Goal: Task Accomplishment & Management: Manage account settings

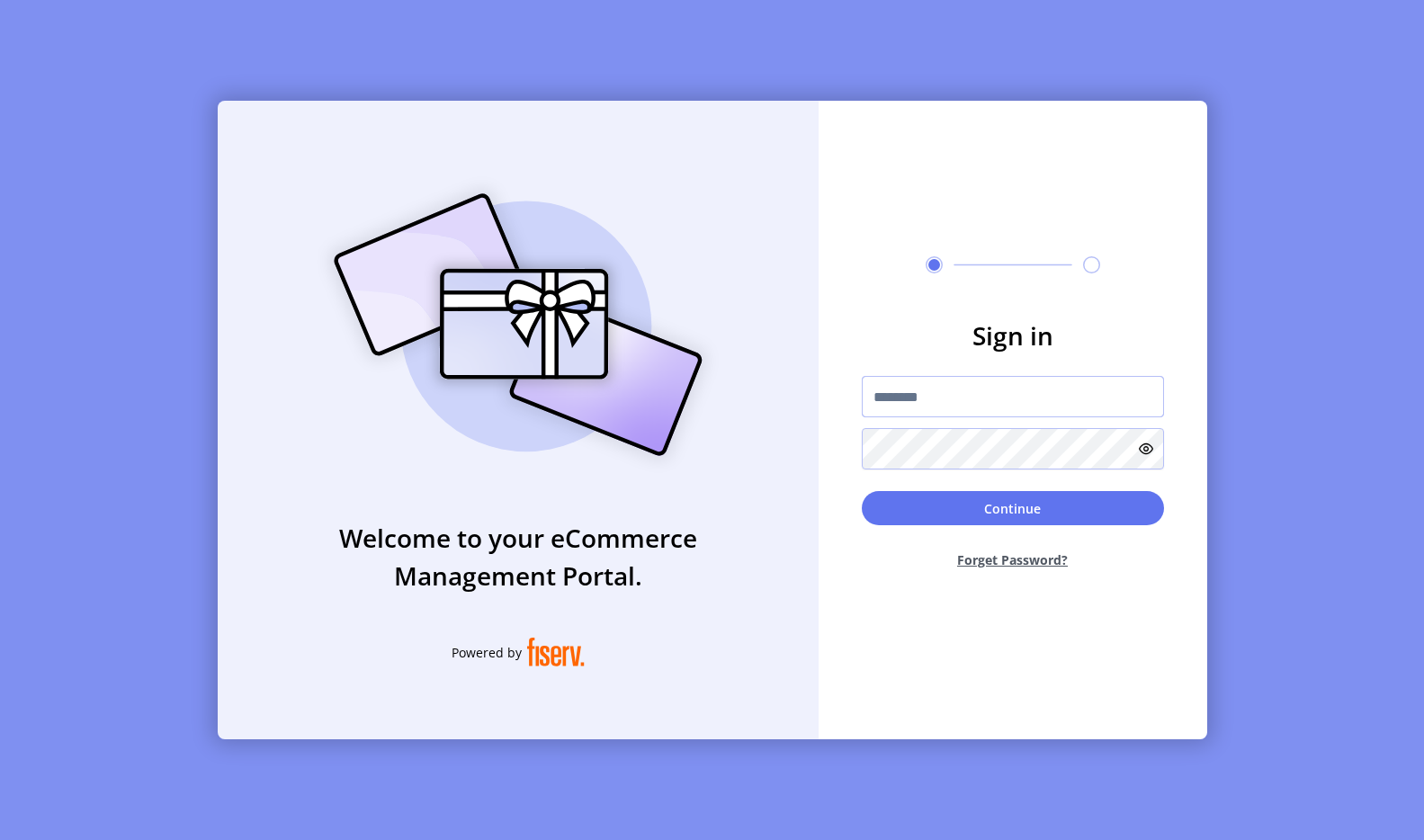
click at [931, 401] on input "text" at bounding box center [1012, 396] width 302 height 41
type input "**********"
click at [959, 511] on button "Continue" at bounding box center [1012, 508] width 302 height 35
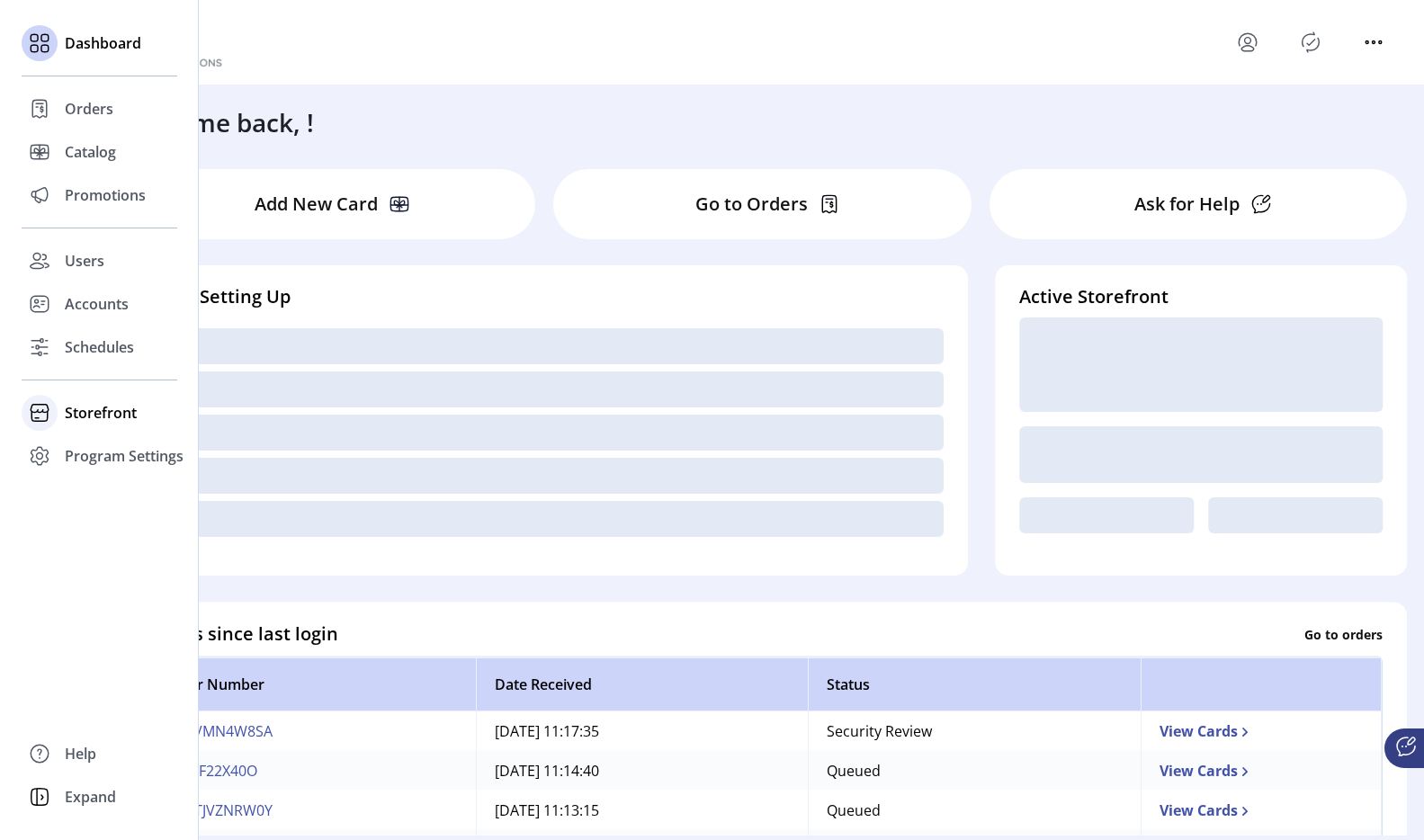
click at [71, 410] on span "Storefront" at bounding box center [100, 413] width 72 height 22
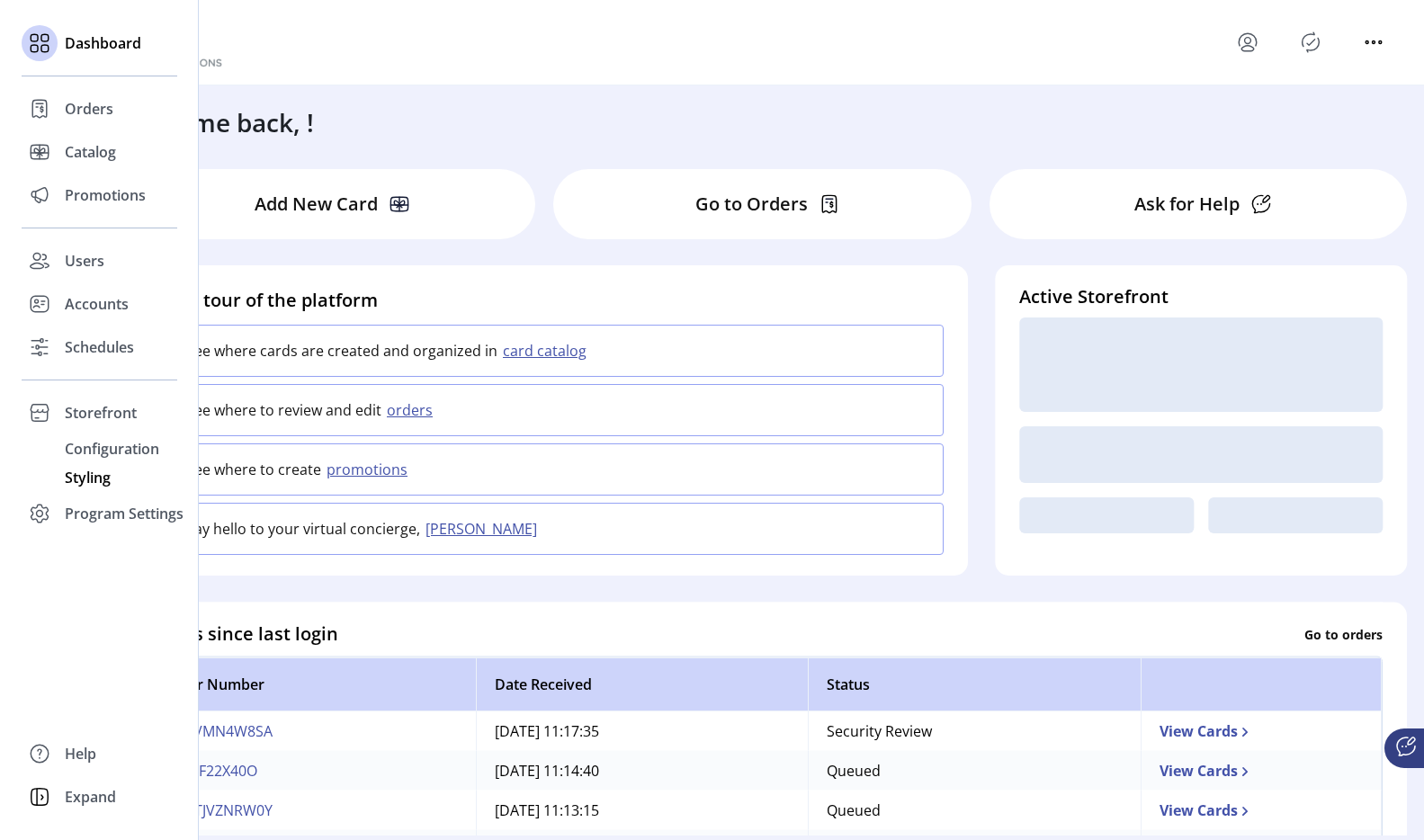
click at [78, 477] on span "Styling" at bounding box center [87, 478] width 46 height 22
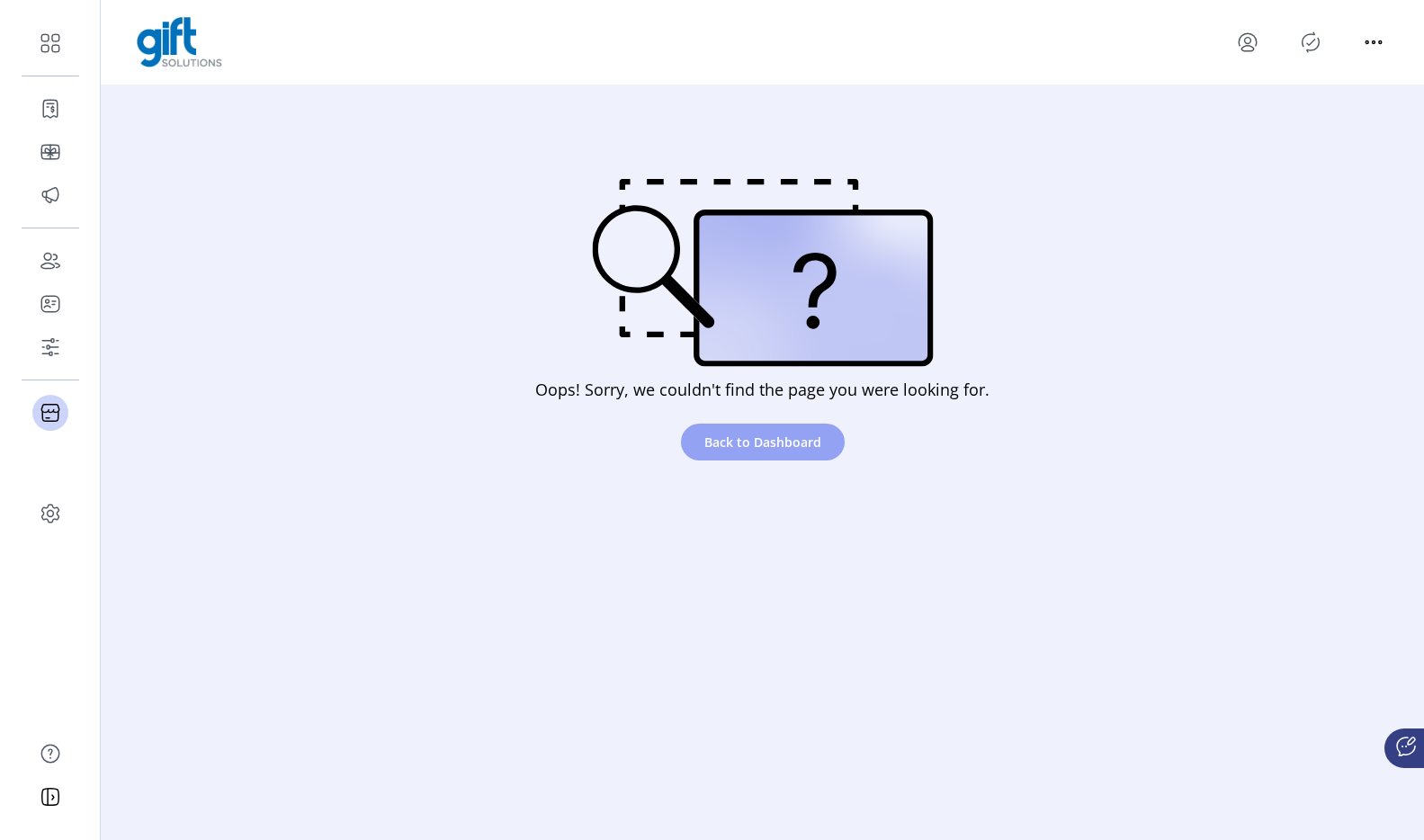
click at [766, 443] on span "Back to Dashboard" at bounding box center [763, 441] width 117 height 19
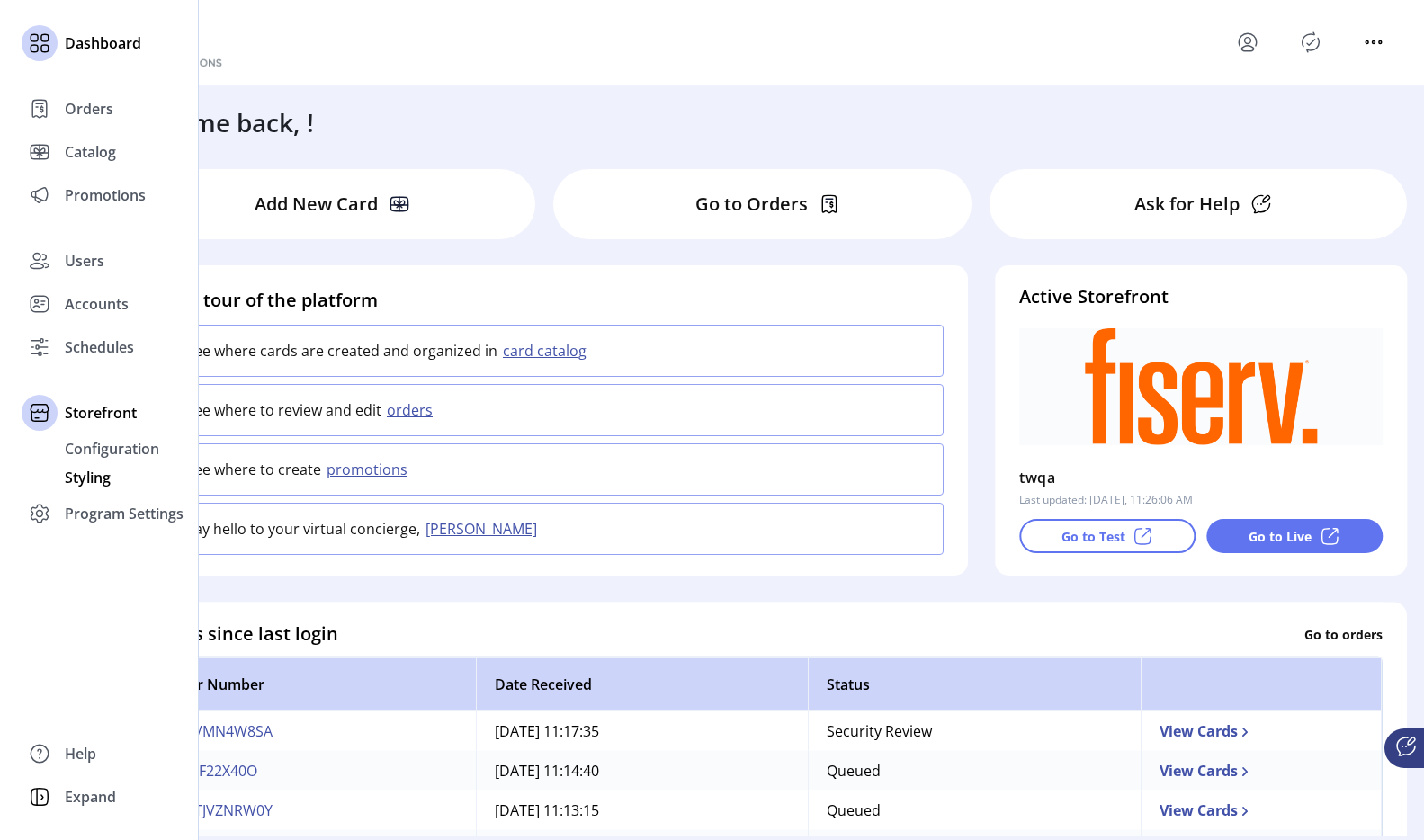
click at [75, 474] on span "Styling" at bounding box center [87, 478] width 46 height 22
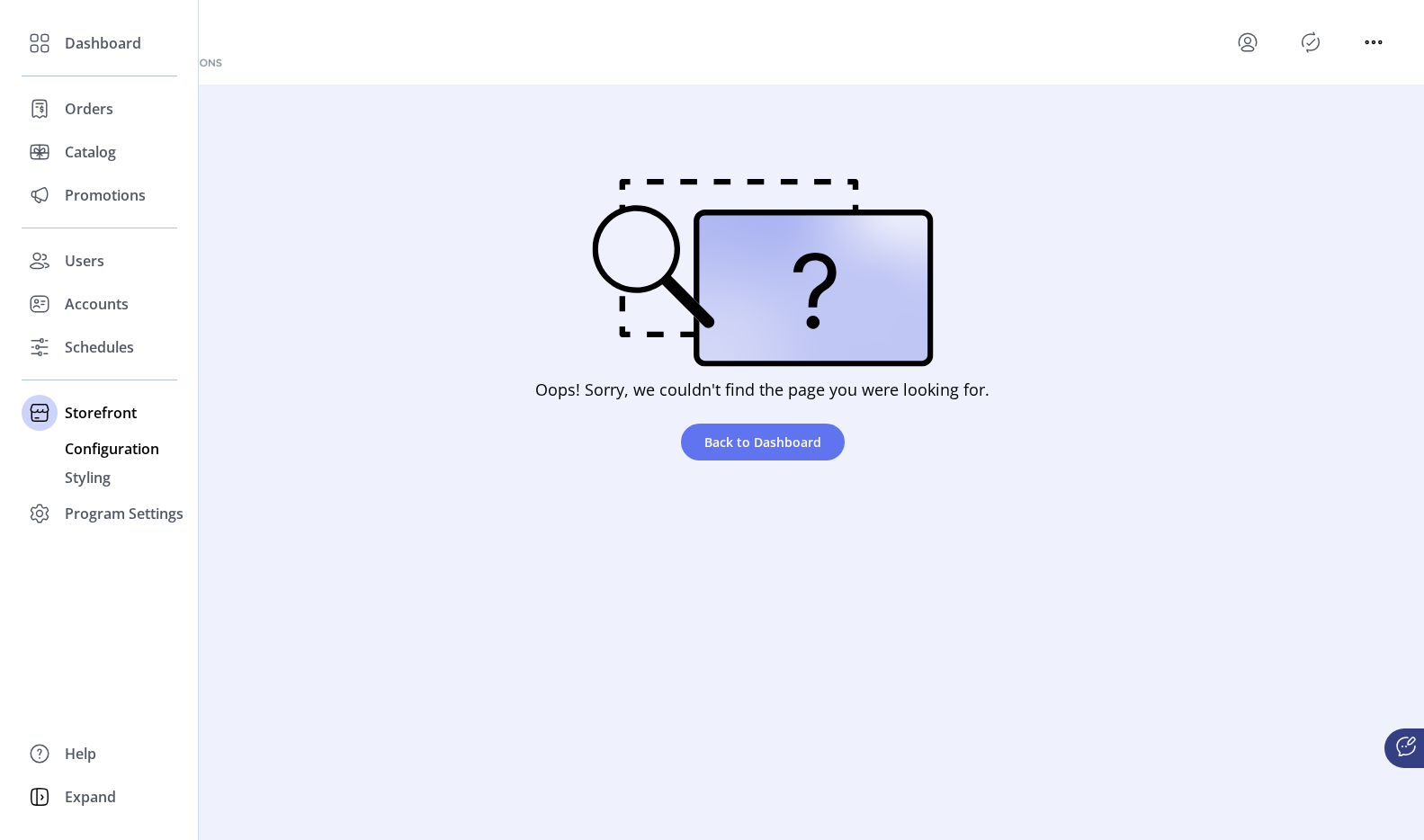
click at [85, 450] on span "Configuration" at bounding box center [112, 449] width 95 height 22
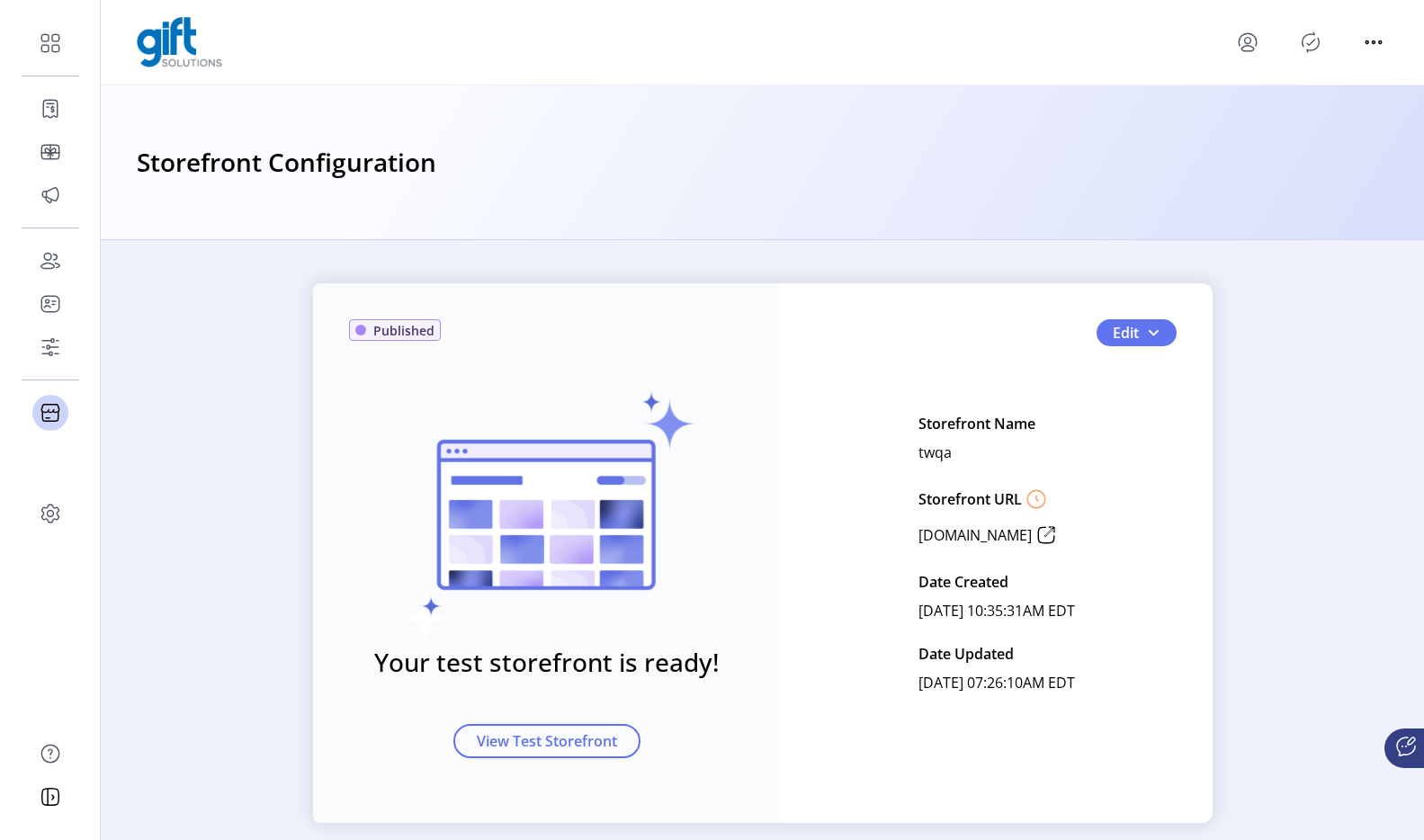
click at [1251, 35] on icon "menu" at bounding box center [1246, 40] width 17 height 13
click at [1282, 113] on span "Sign Out" at bounding box center [1312, 114] width 135 height 15
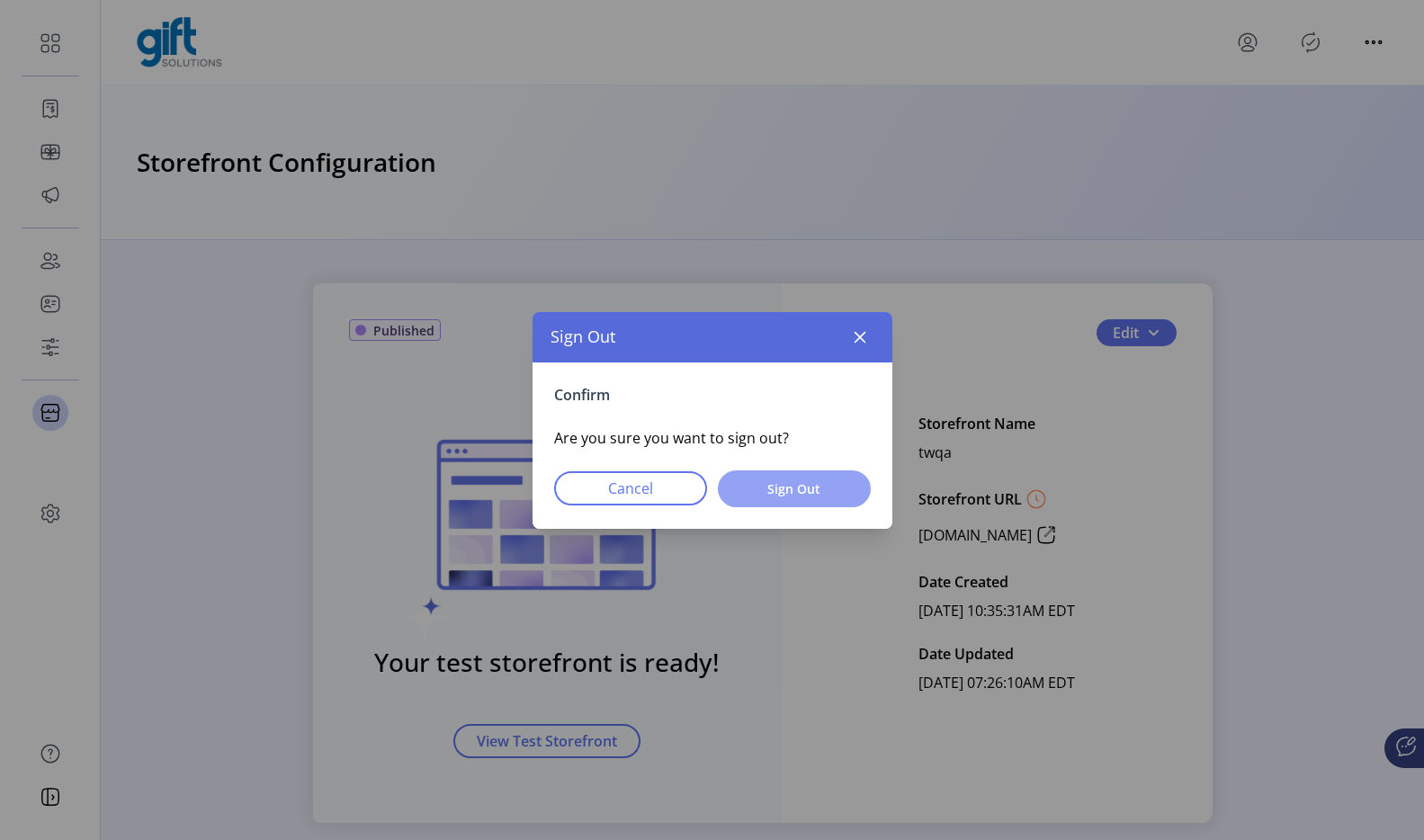
click at [797, 491] on span "Sign Out" at bounding box center [794, 489] width 107 height 19
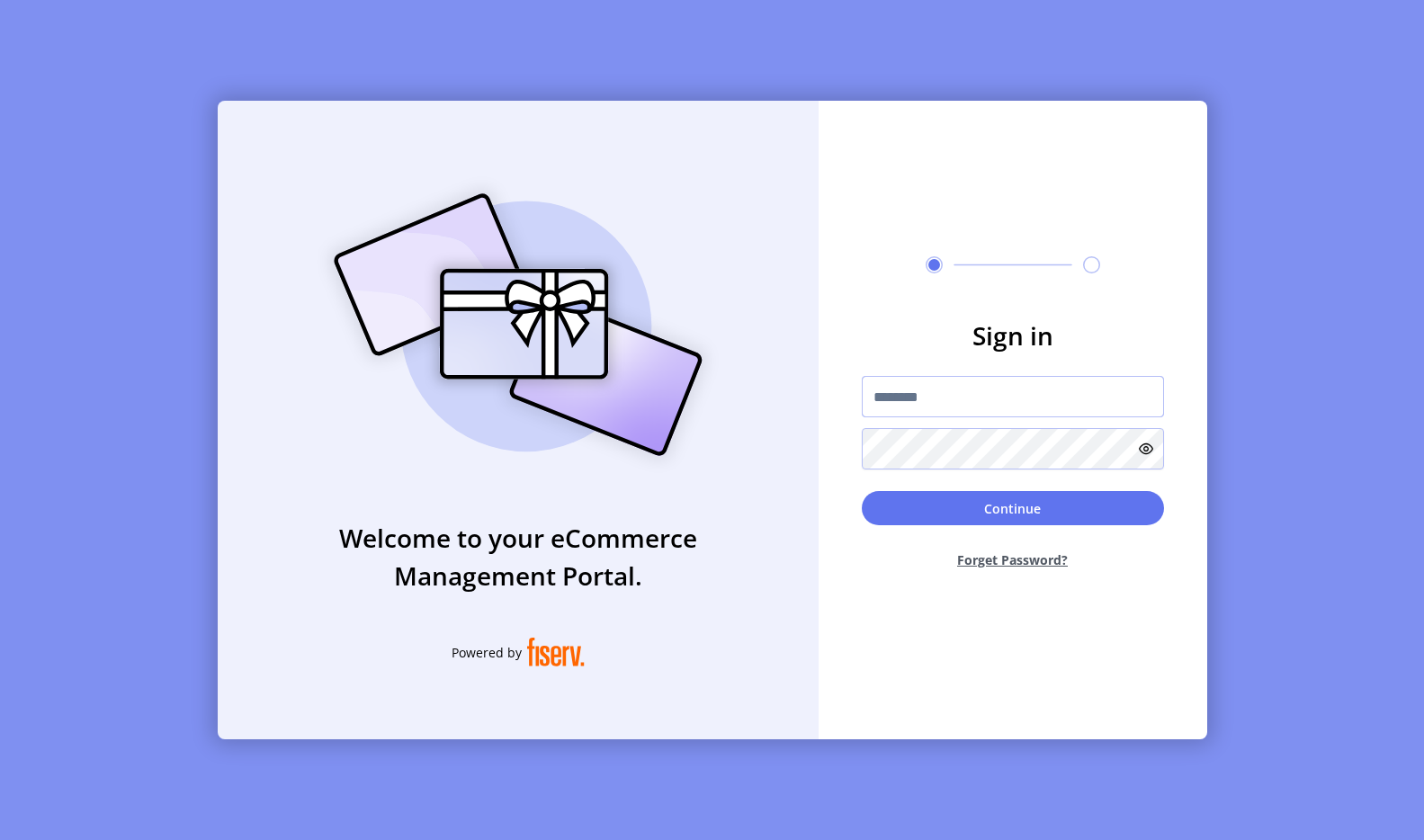
click at [976, 380] on input "text" at bounding box center [1012, 396] width 302 height 41
paste input "*********"
type input "*********"
click at [953, 496] on button "Continue" at bounding box center [1012, 508] width 302 height 35
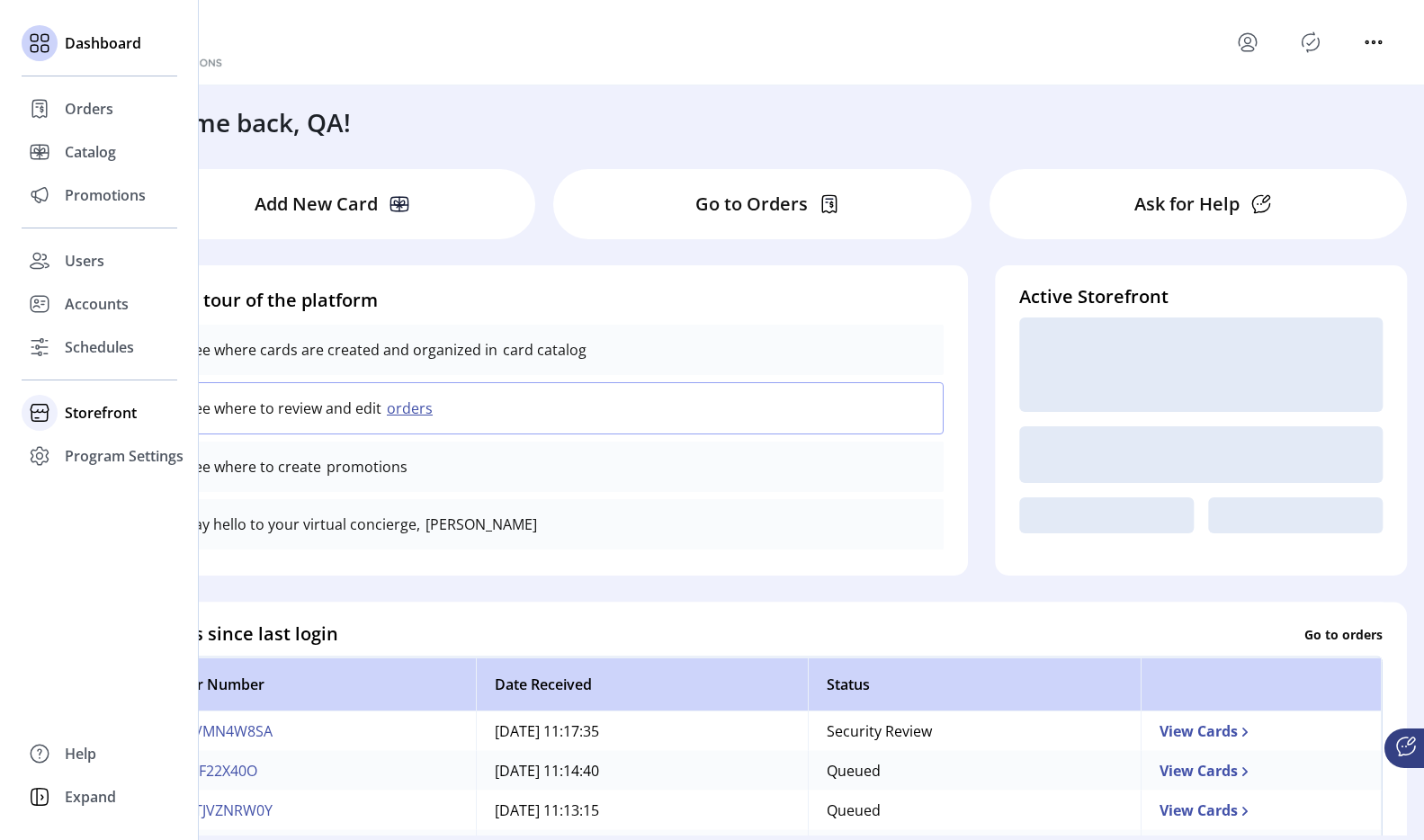
click at [102, 408] on span "Storefront" at bounding box center [100, 413] width 72 height 22
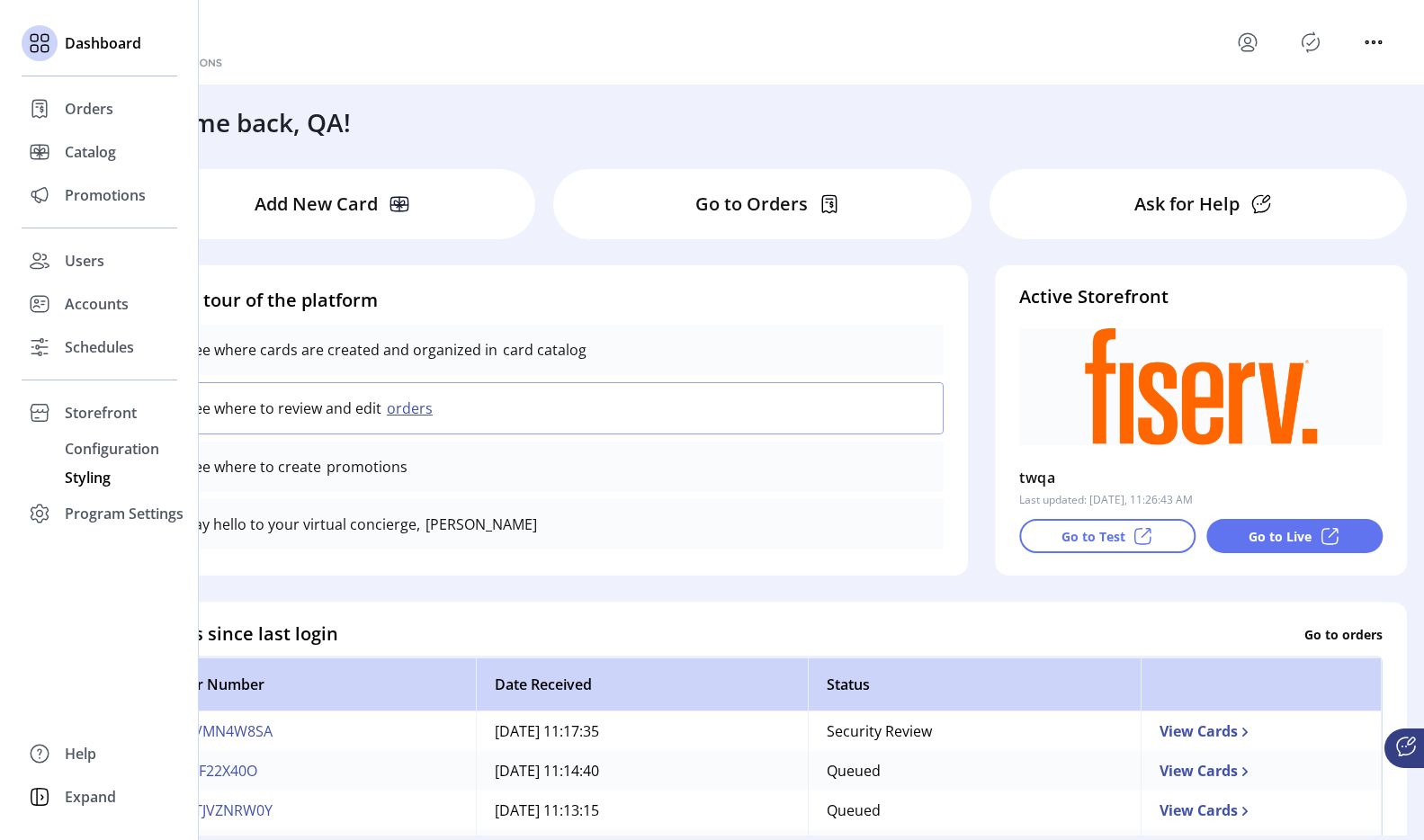
click at [85, 476] on span "Styling" at bounding box center [87, 478] width 46 height 22
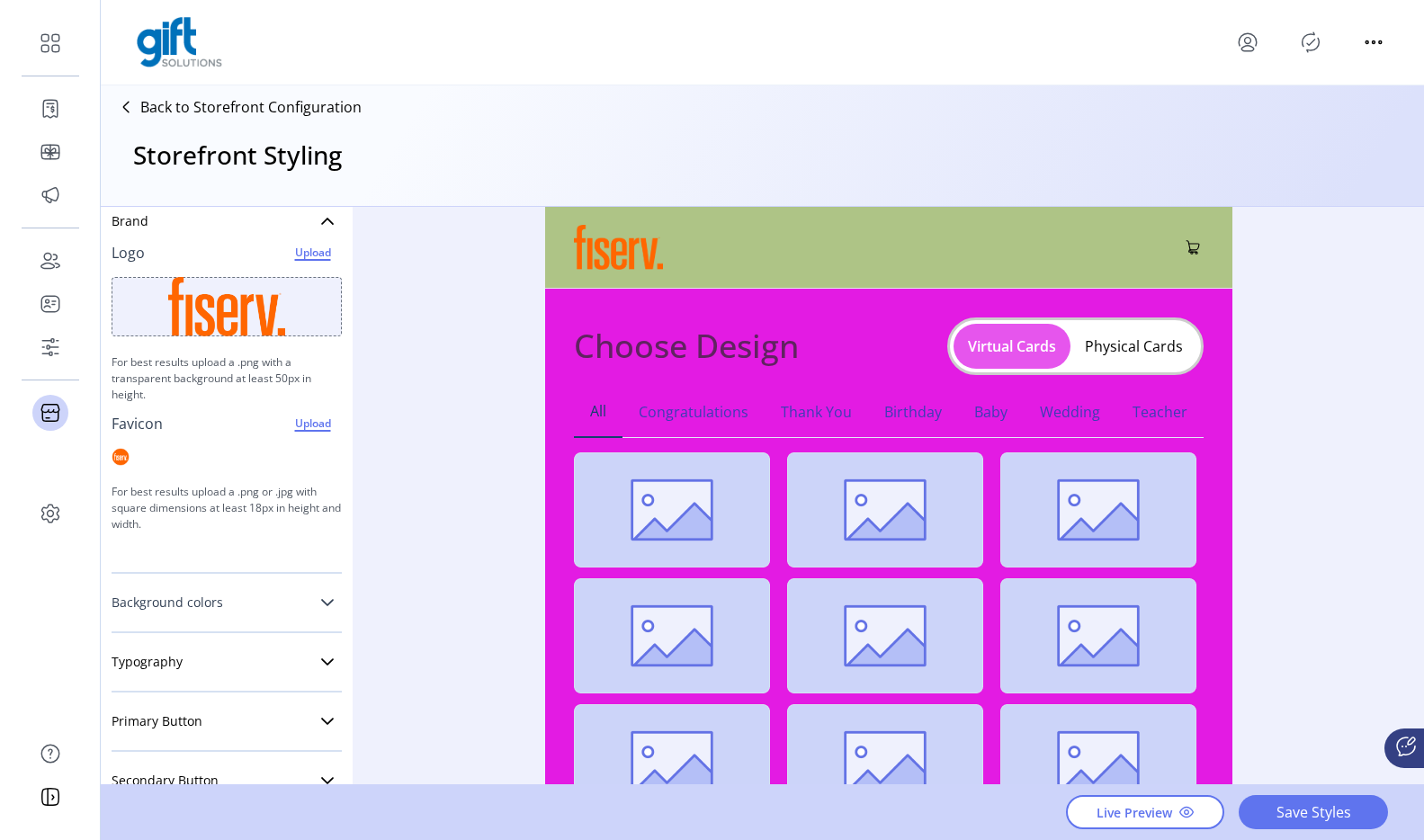
scroll to position [90, 0]
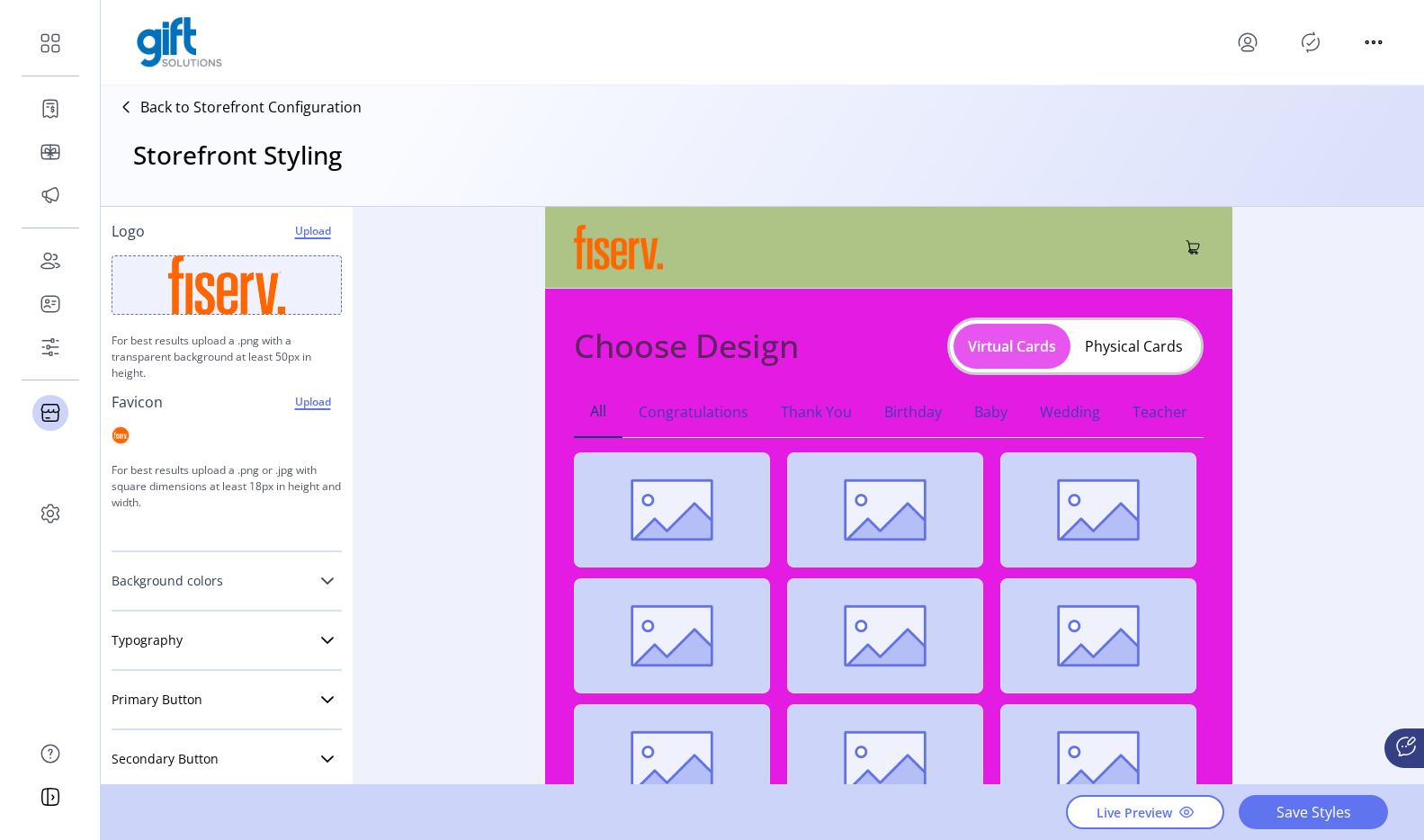
click at [283, 582] on link "Background colors" at bounding box center [227, 581] width 230 height 36
click at [320, 615] on div at bounding box center [331, 617] width 22 height 22
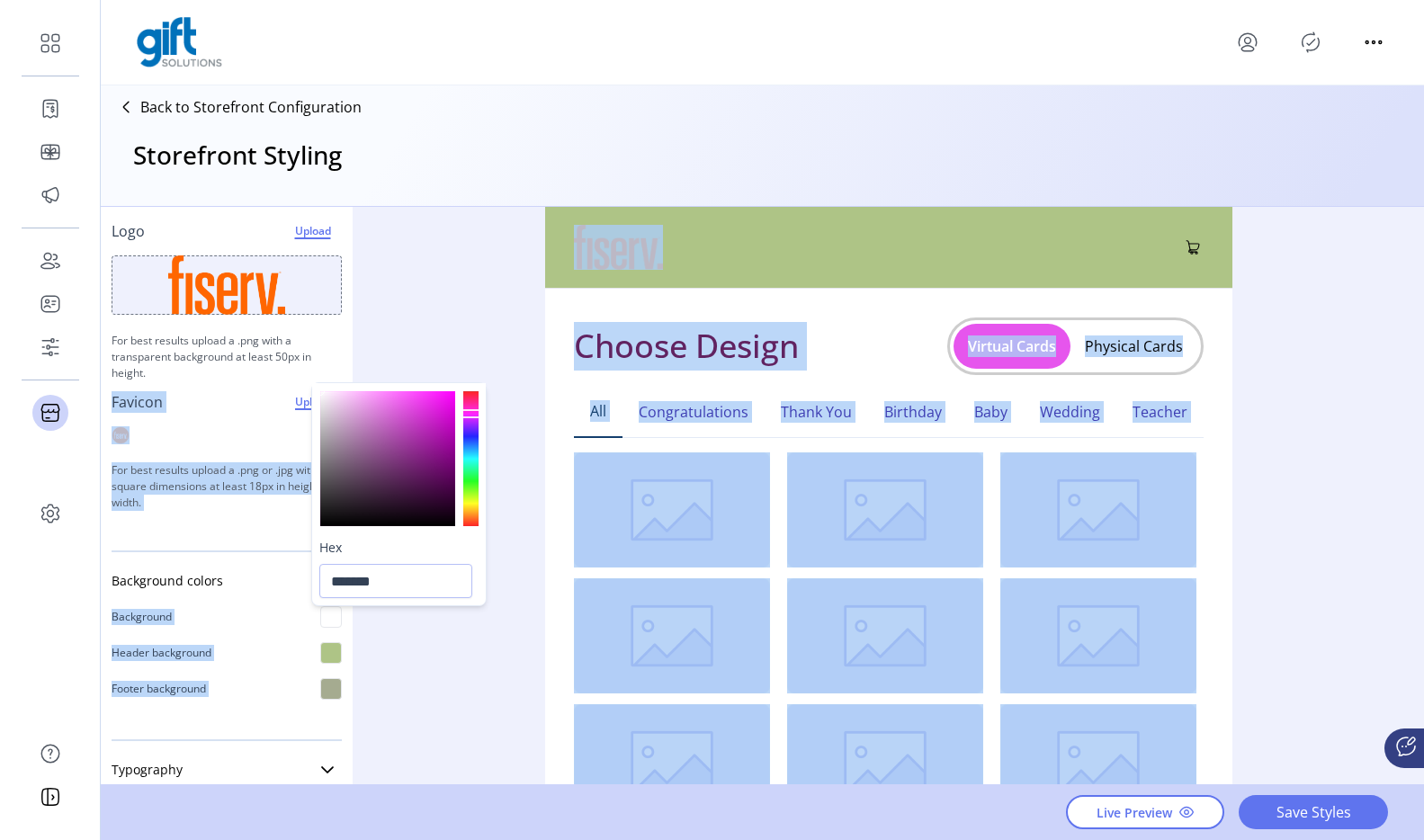
drag, startPoint x: 350, startPoint y: 408, endPoint x: 331, endPoint y: 401, distance: 20.2
click at [323, 393] on div at bounding box center [388, 459] width 135 height 135
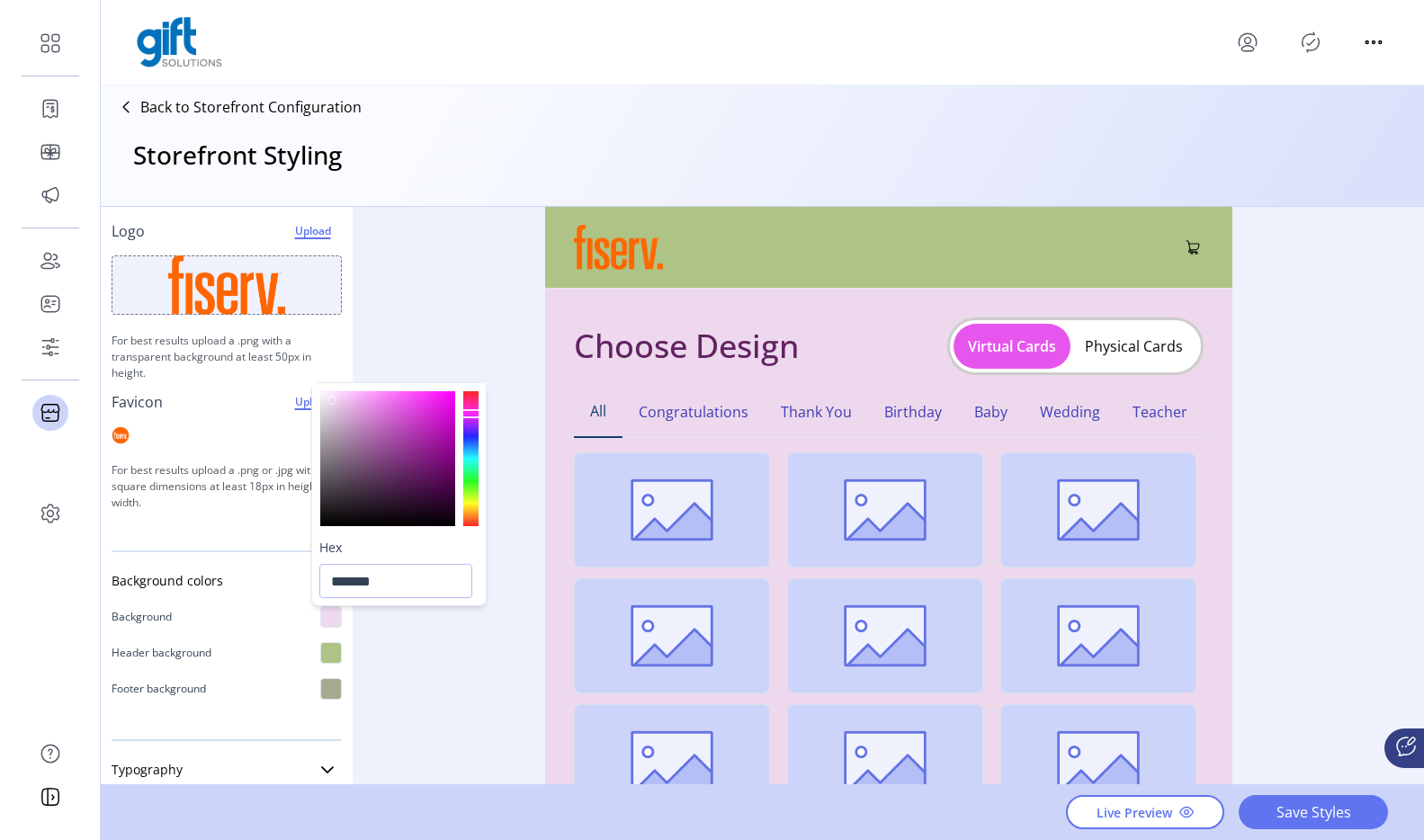
click at [333, 400] on div at bounding box center [388, 459] width 135 height 135
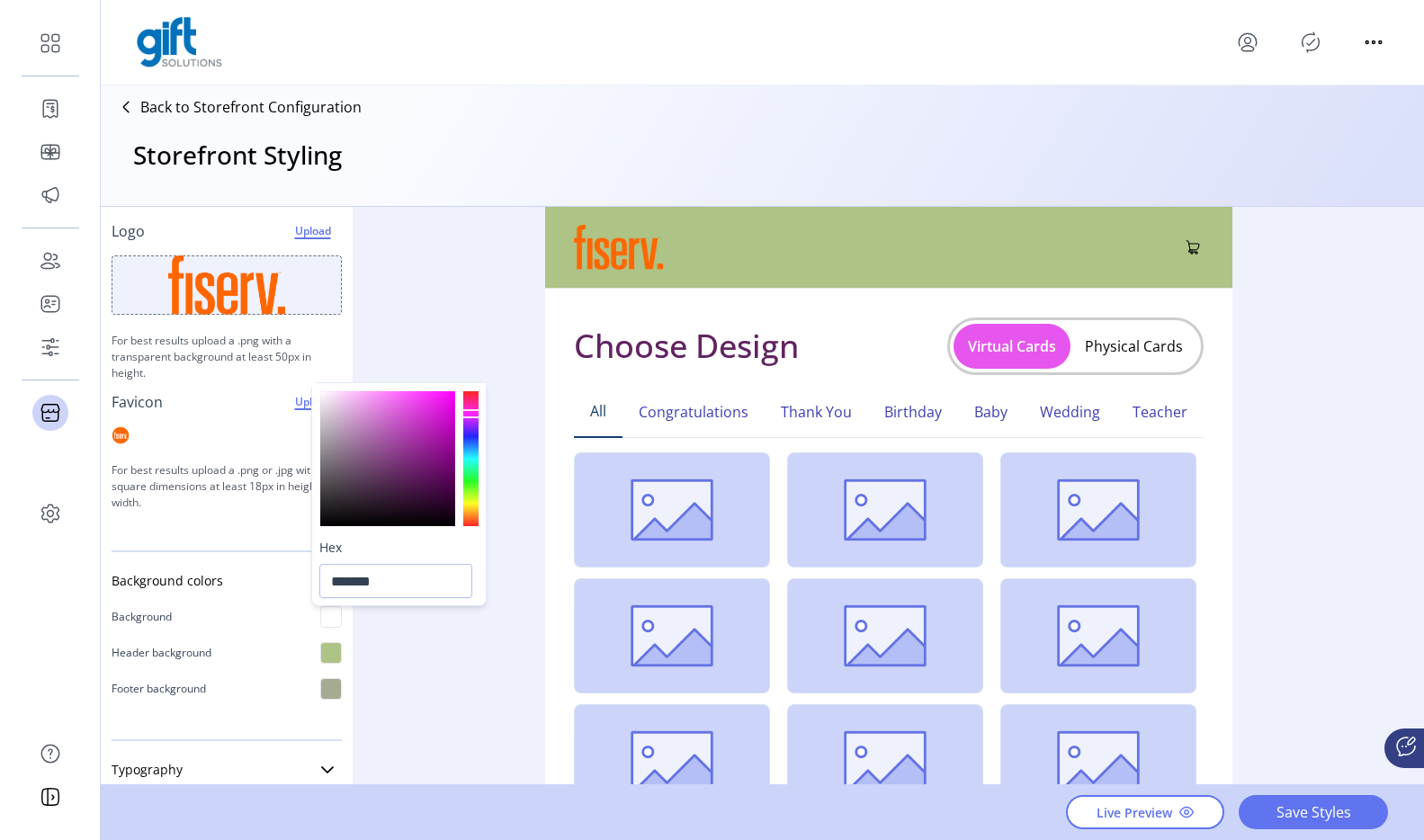
drag, startPoint x: 333, startPoint y: 400, endPoint x: 369, endPoint y: 527, distance: 132.0
click at [316, 388] on div at bounding box center [320, 391] width 9 height 9
click at [391, 582] on input "*******" at bounding box center [396, 581] width 153 height 35
type input "*******"
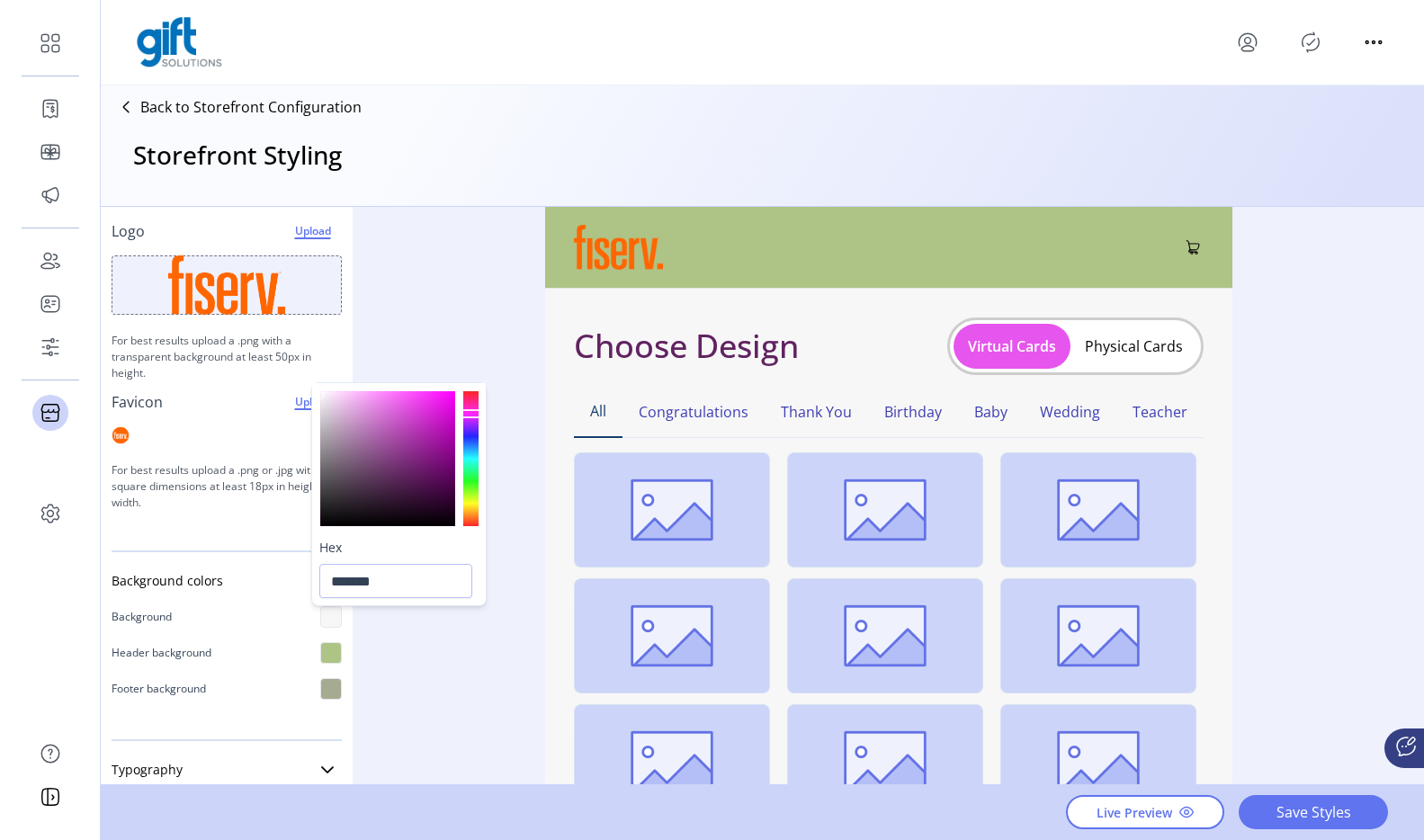
click at [448, 728] on div "Styling Toolbar Brand Logo Upload For best results upload a .png with a transpa…" at bounding box center [762, 496] width 1323 height 579
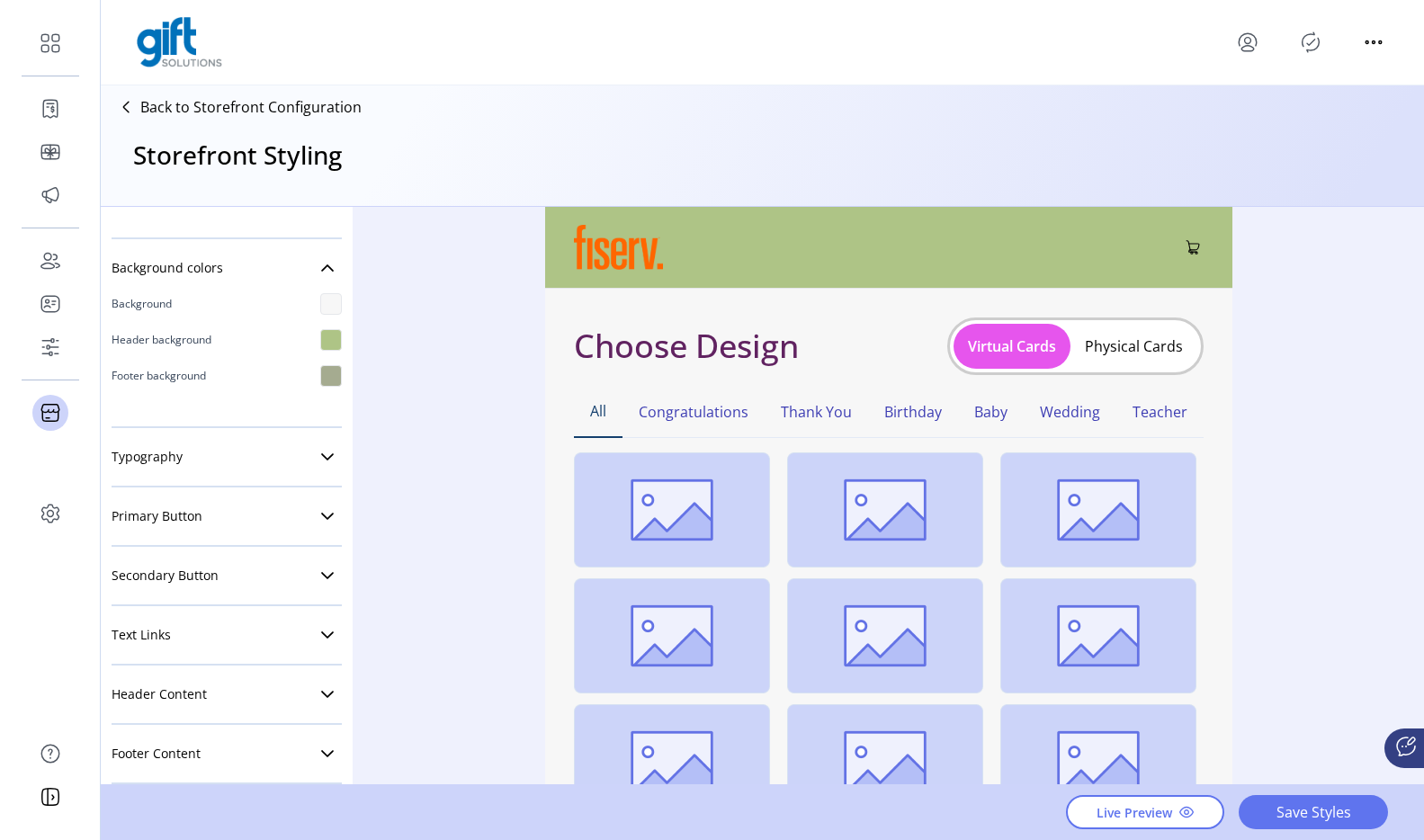
scroll to position [422, 0]
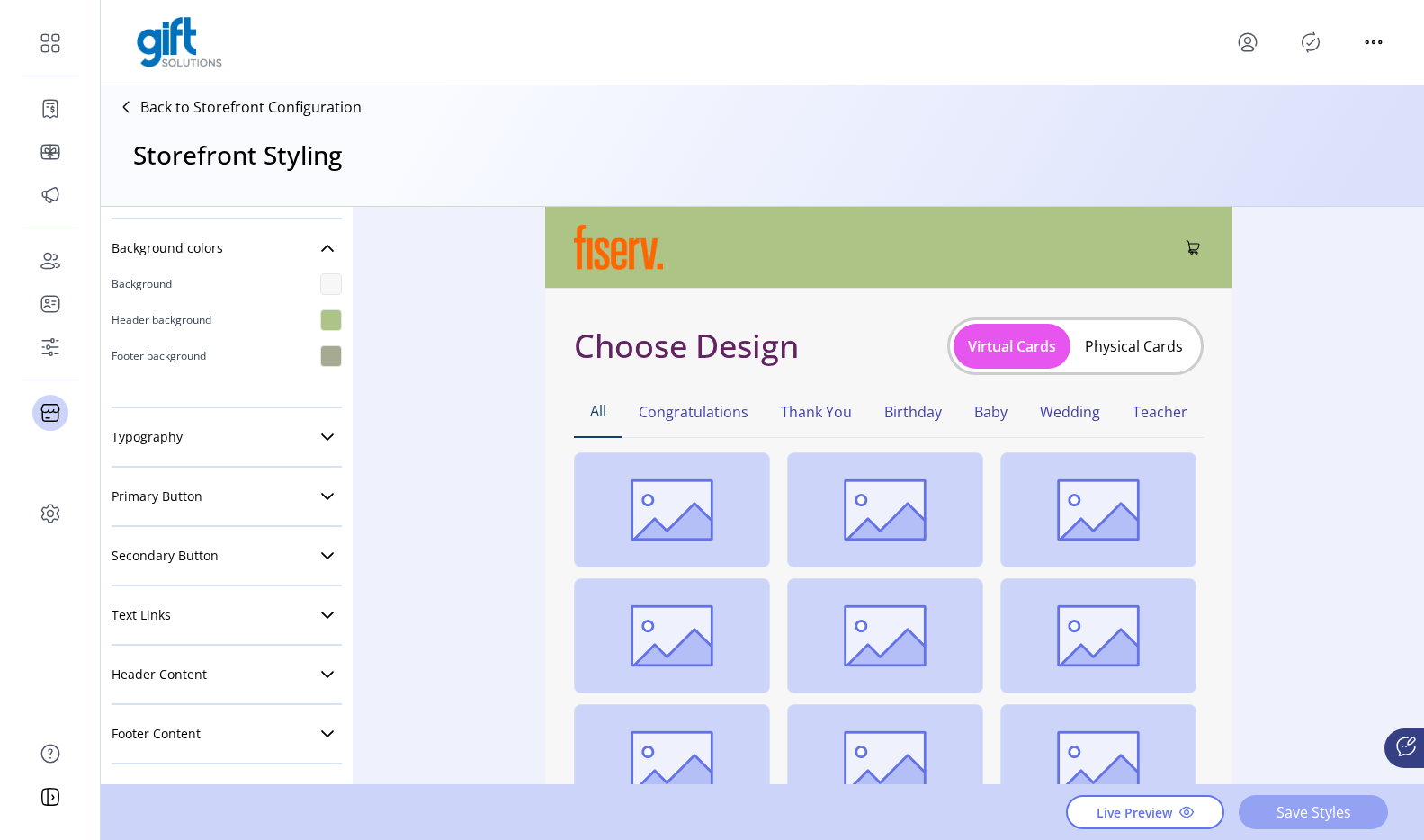
click at [1302, 804] on span "Save Styles" at bounding box center [1313, 812] width 103 height 22
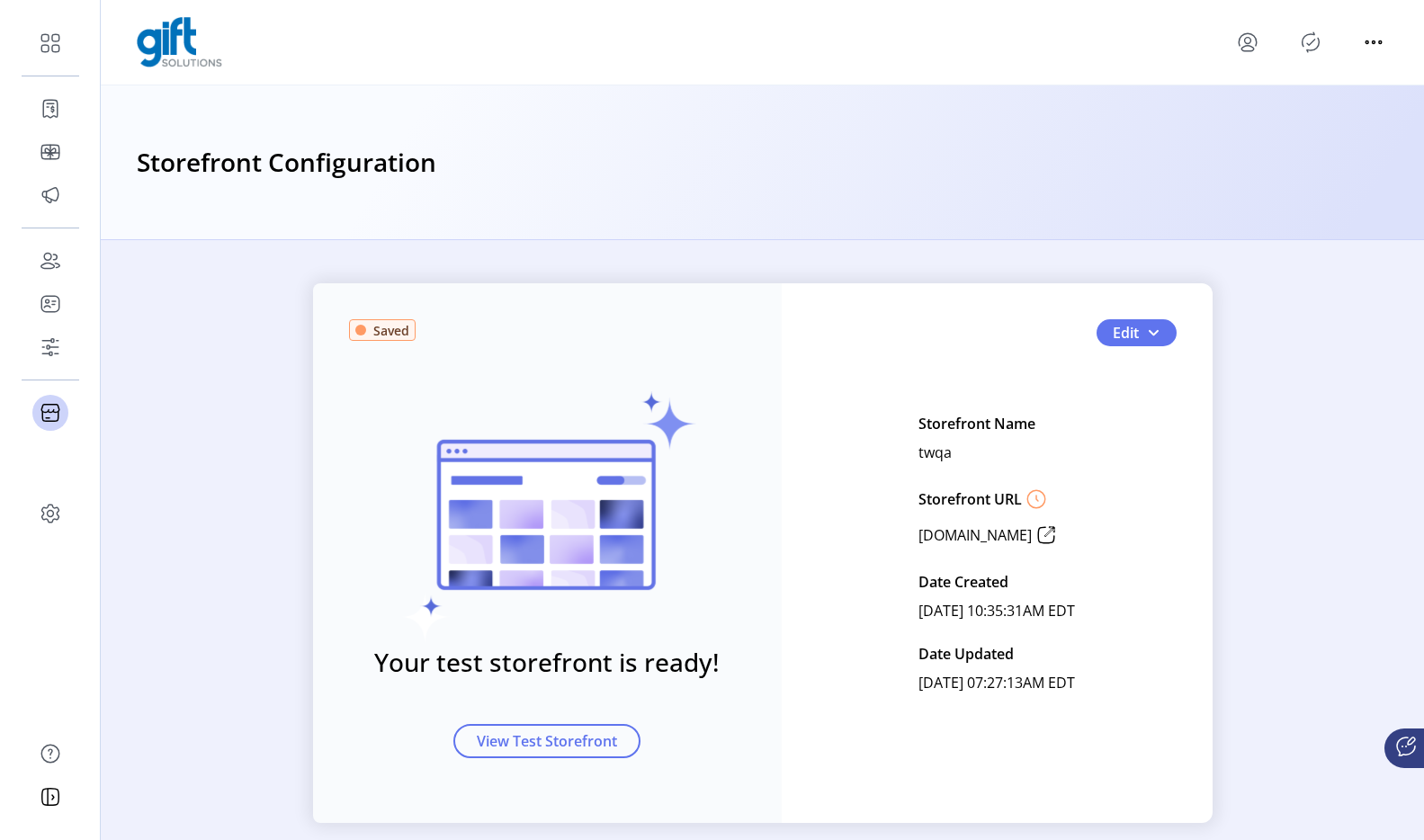
click at [1302, 39] on icon "Publisher Panel" at bounding box center [1311, 43] width 17 height 20
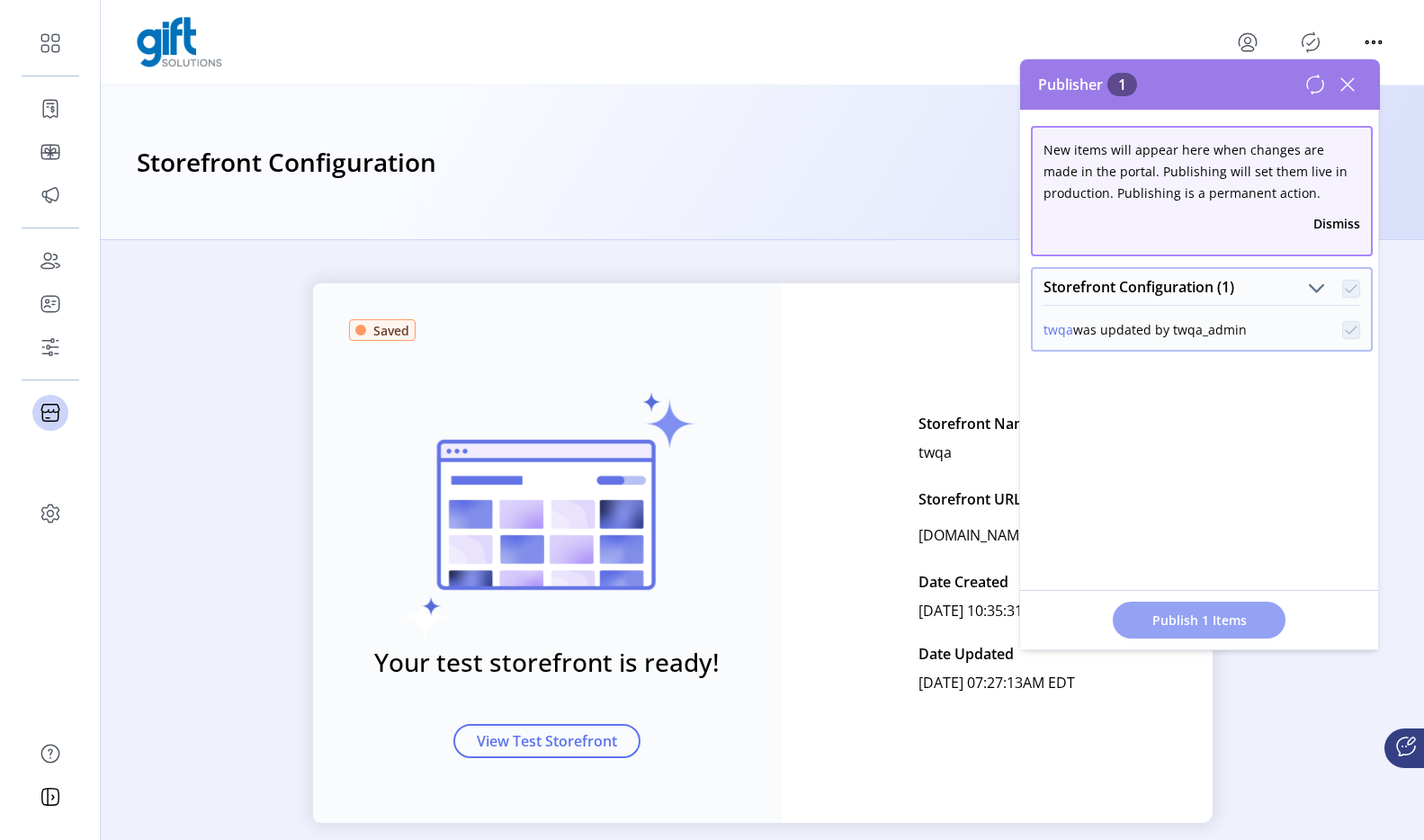
click at [1206, 620] on span "Publish 1 Items" at bounding box center [1199, 620] width 126 height 19
click at [729, 153] on div "Storefront Configuration" at bounding box center [762, 162] width 1251 height 39
click at [1302, 85] on icon at bounding box center [1315, 85] width 22 height 22
click at [1302, 81] on icon at bounding box center [1348, 85] width 29 height 29
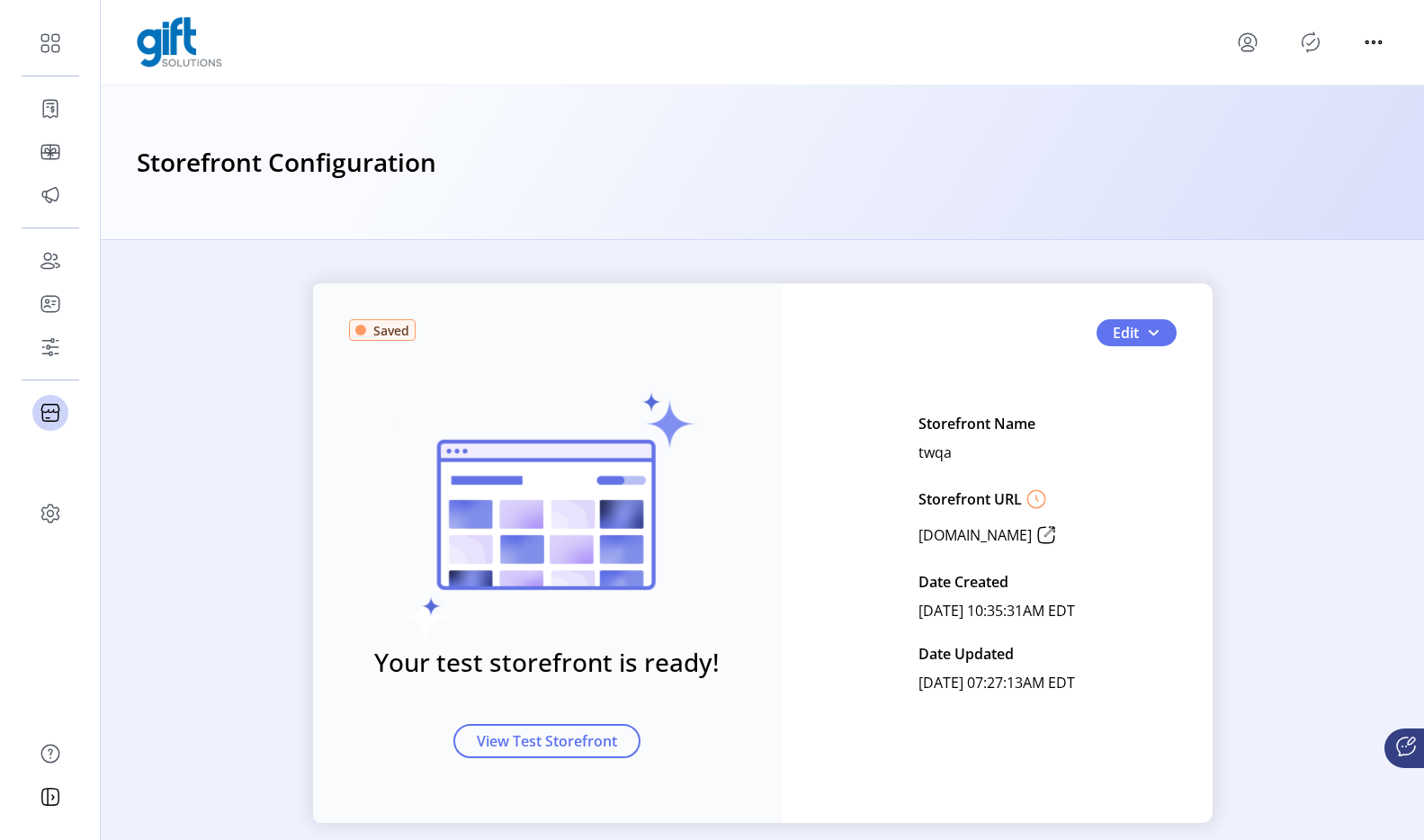
click at [992, 189] on div "Storefront Configuration" at bounding box center [762, 163] width 1323 height 155
click at [1302, 44] on icon "Publisher Panel" at bounding box center [1311, 43] width 29 height 29
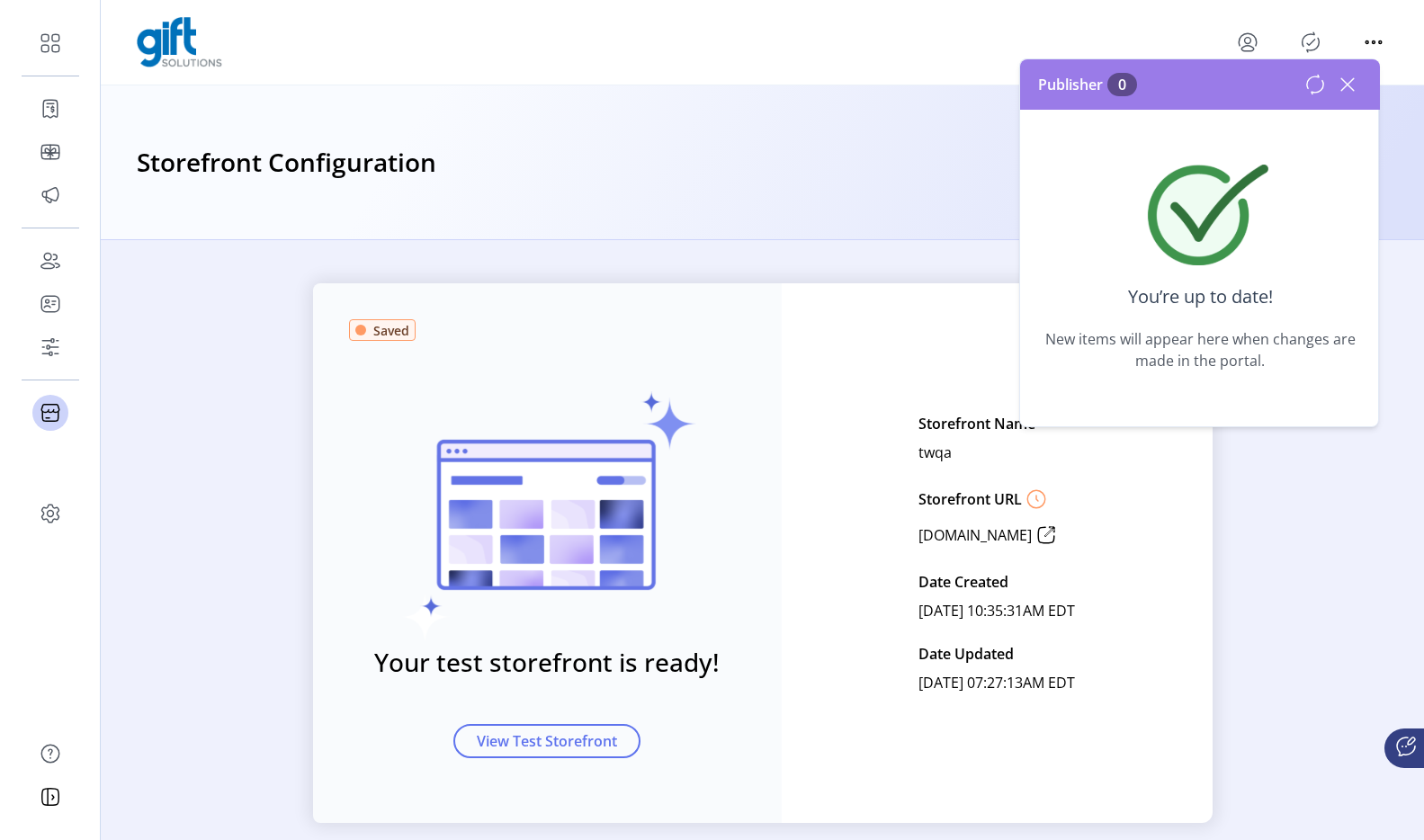
click at [1302, 84] on icon at bounding box center [1348, 85] width 29 height 29
